Goal: Task Accomplishment & Management: Manage account settings

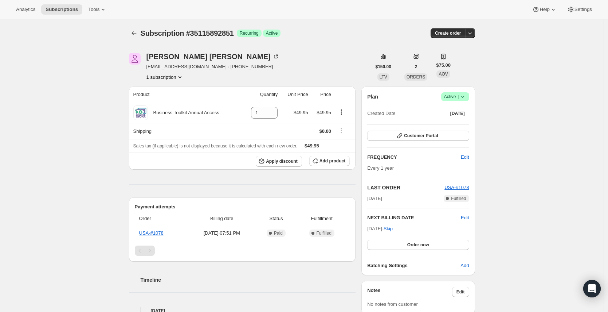
click at [466, 98] on icon at bounding box center [462, 96] width 7 height 7
click at [450, 124] on span "Cancel subscription" at bounding box center [454, 123] width 41 height 5
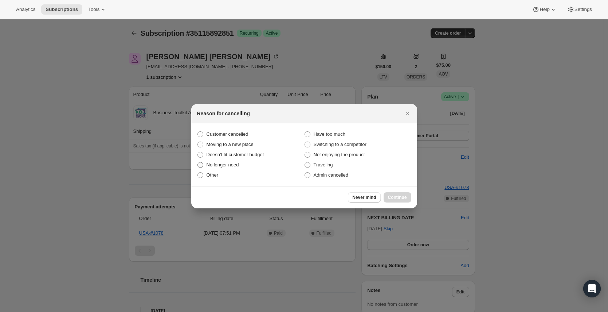
click at [226, 163] on span "No longer need" at bounding box center [223, 164] width 32 height 5
click at [198, 162] on input "No longer need" at bounding box center [197, 162] width 0 height 0
radio input "true"
click at [397, 193] on button "Continue" at bounding box center [398, 197] width 28 height 10
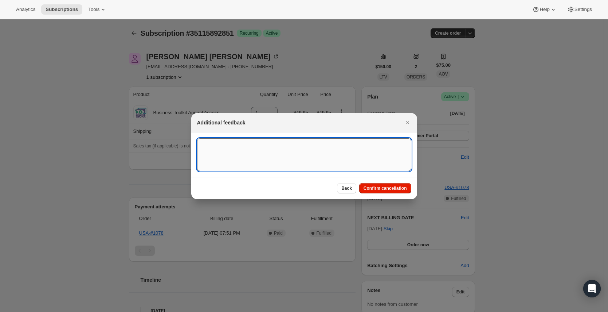
drag, startPoint x: 247, startPoint y: 144, endPoint x: 224, endPoint y: 151, distance: 24.3
click at [228, 156] on textarea ":rbj:" at bounding box center [304, 154] width 214 height 33
click at [224, 151] on textarea ":rbj:" at bounding box center [304, 154] width 214 height 33
paste textarea "Affiliate 277522 has decided to cancel their BA account."
click at [223, 147] on textarea "Affiliate 277522 has decided to cancel their BA account." at bounding box center [304, 154] width 214 height 33
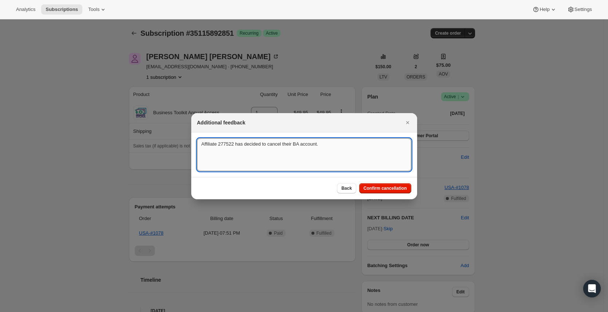
click at [231, 144] on textarea "Affiliate 277522 has decided to cancel their BA account." at bounding box center [304, 154] width 214 height 33
click at [229, 141] on textarea "Affiliate 277522 has decided to cancel their BA account." at bounding box center [304, 154] width 214 height 33
paste textarea "271"
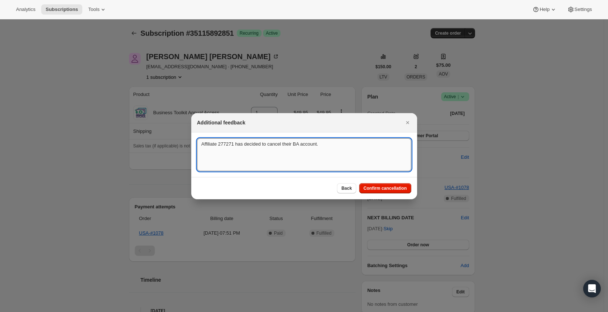
click at [327, 158] on textarea "Affiliate 277271 has decided to cancel their BA account." at bounding box center [304, 154] width 214 height 33
type textarea "Affiliate 277271 has decided to cancel their BA account."
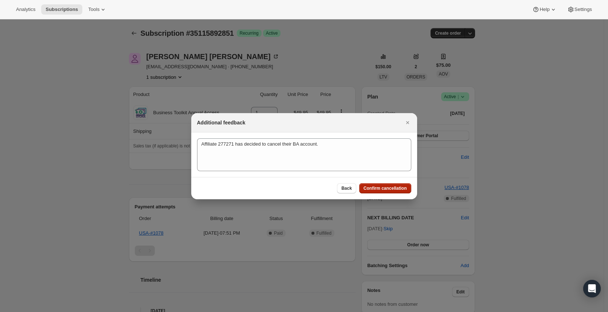
click at [398, 190] on span "Confirm cancellation" at bounding box center [385, 188] width 43 height 6
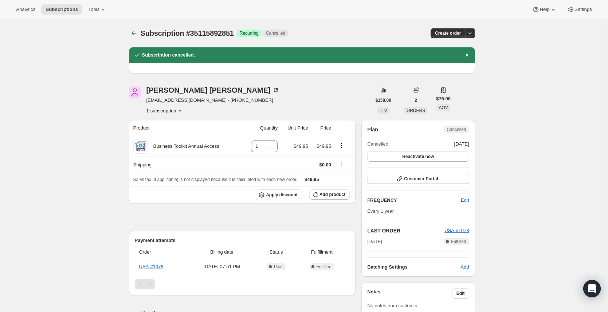
click at [180, 111] on icon "Product actions" at bounding box center [179, 110] width 7 height 7
click at [186, 89] on div "[PERSON_NAME]" at bounding box center [212, 89] width 133 height 7
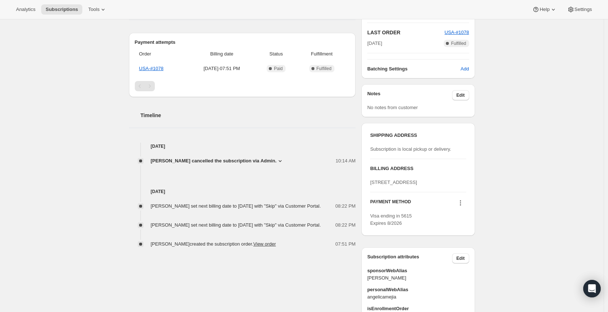
scroll to position [200, 0]
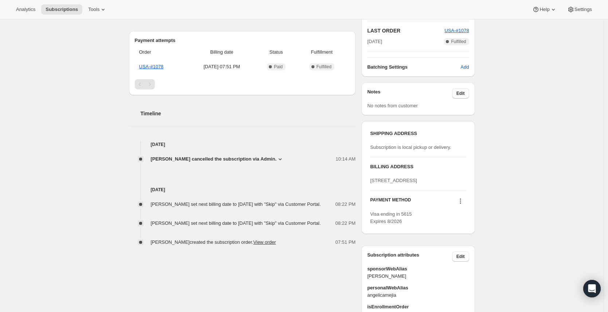
drag, startPoint x: 154, startPoint y: 188, endPoint x: 198, endPoint y: 188, distance: 44.5
click at [198, 188] on h4 "[DATE]" at bounding box center [242, 189] width 227 height 7
click at [187, 281] on div "[PERSON_NAME] [EMAIL_ADDRESS][DOMAIN_NAME] · [PHONE_NUMBER] 1 subscription $150…" at bounding box center [299, 156] width 352 height 562
click at [154, 68] on link "USA-#1078" at bounding box center [151, 66] width 24 height 5
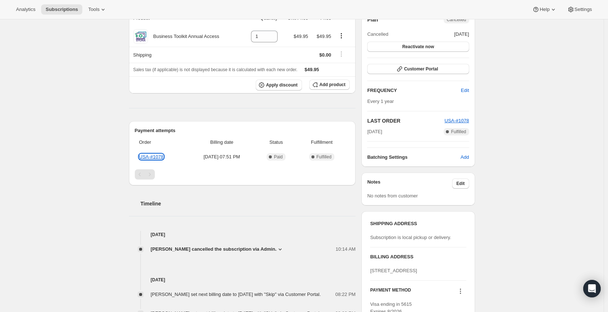
scroll to position [0, 0]
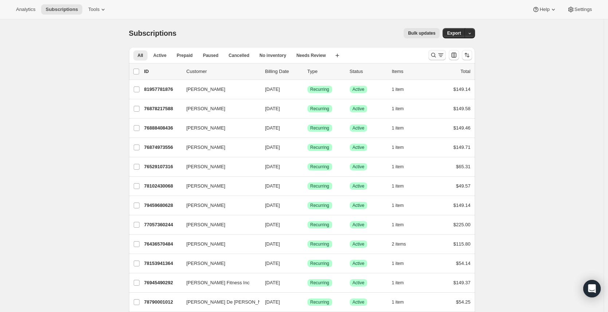
click at [440, 58] on icon "Search and filter results" at bounding box center [440, 54] width 7 height 7
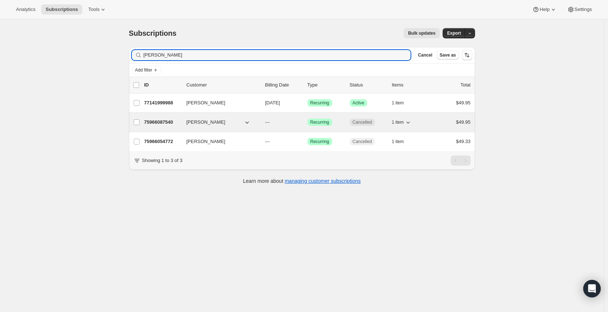
type input "Cheri"
click at [173, 124] on p "75966087540" at bounding box center [162, 121] width 36 height 7
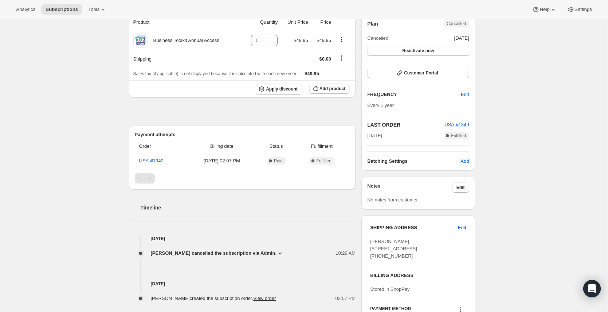
scroll to position [73, 0]
click at [242, 255] on span "[PERSON_NAME] cancelled the subscription via Admin." at bounding box center [214, 252] width 126 height 7
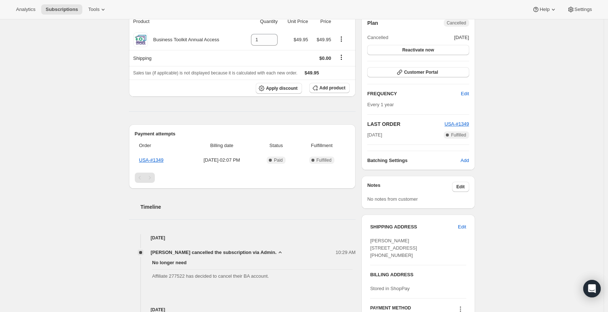
click at [209, 274] on span "Affiliate 277522 has decided to cancel their BA account." at bounding box center [252, 275] width 201 height 7
copy span "Affiliate 277522 has decided to cancel their BA account."
